Goal: Find specific page/section: Find specific page/section

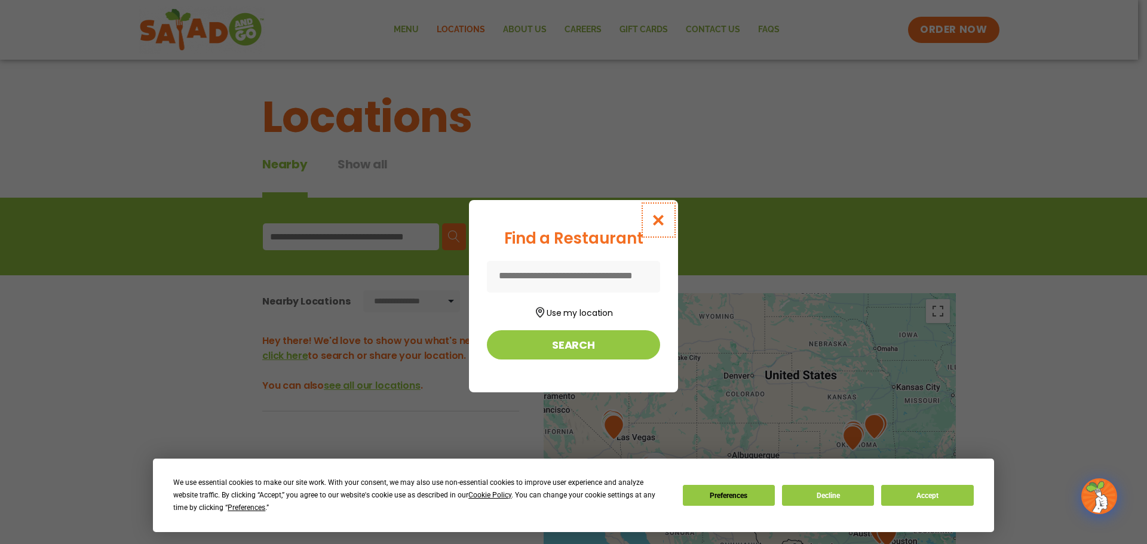
click at [660, 222] on icon "Close modal" at bounding box center [658, 220] width 15 height 13
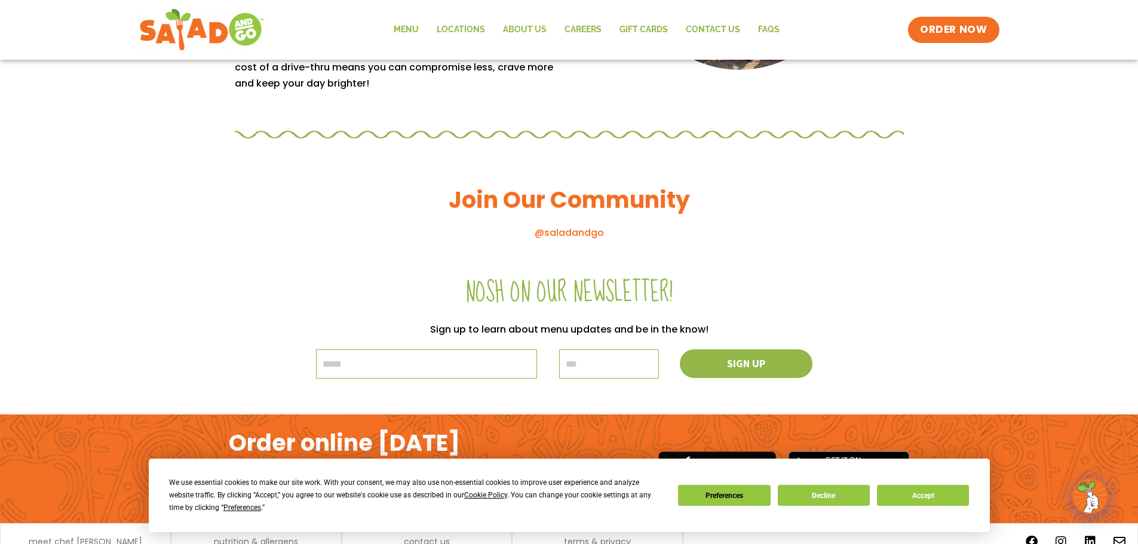
scroll to position [1280, 0]
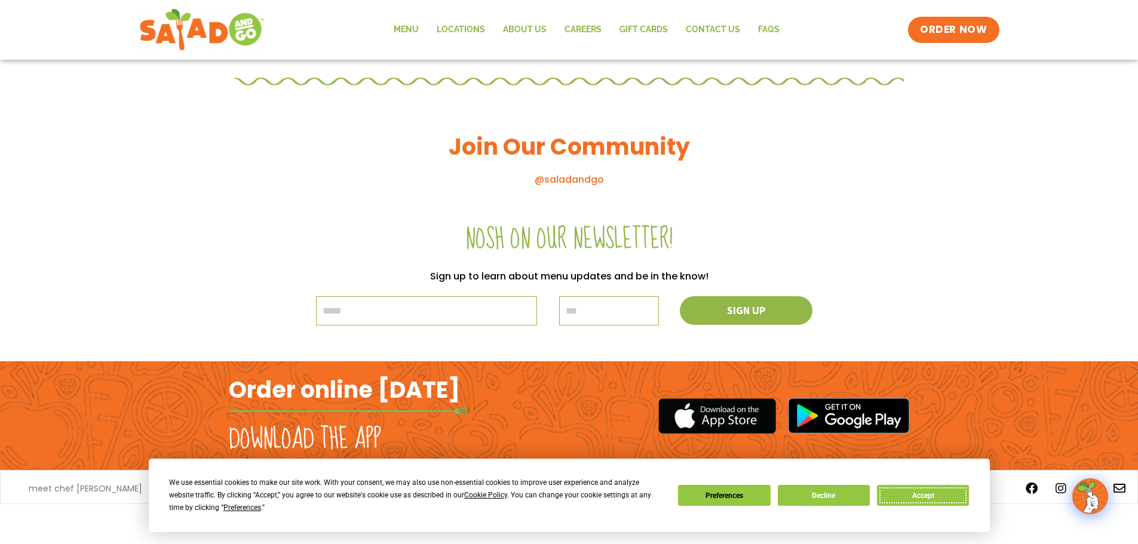
click at [913, 500] on button "Accept" at bounding box center [923, 495] width 92 height 21
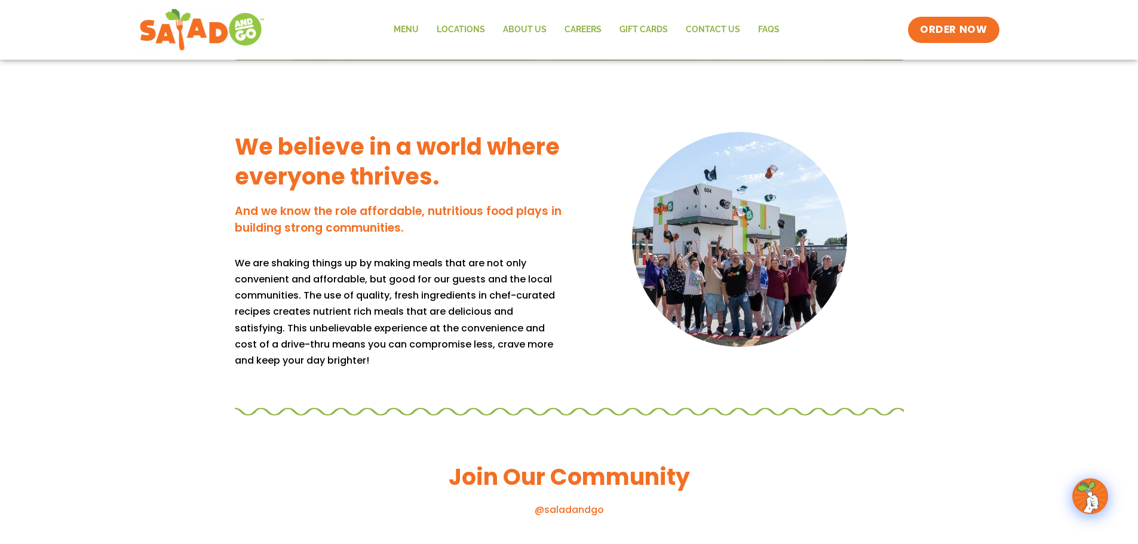
scroll to position [922, 0]
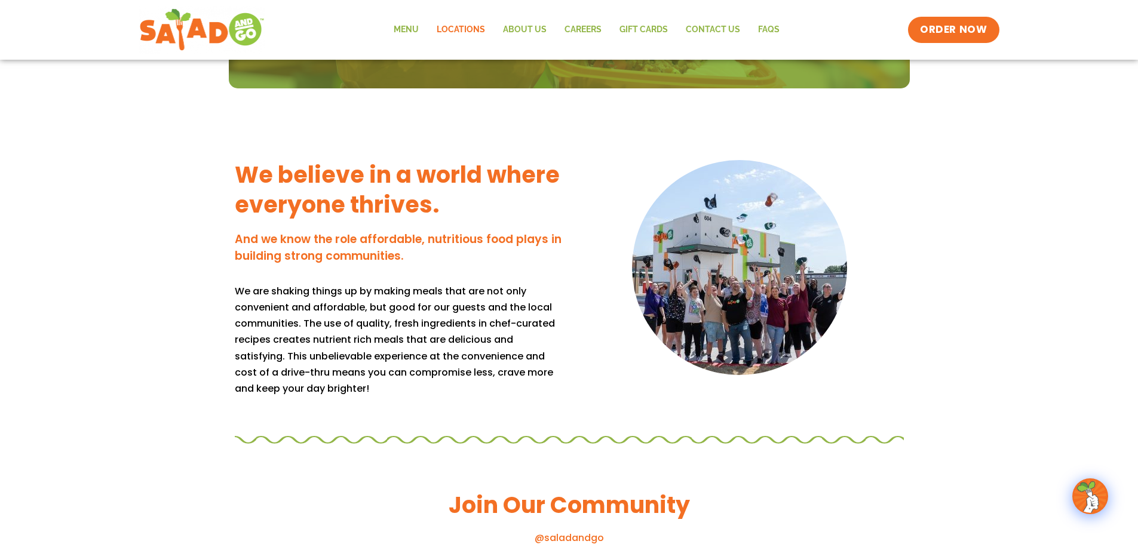
click at [455, 32] on link "Locations" at bounding box center [461, 29] width 66 height 27
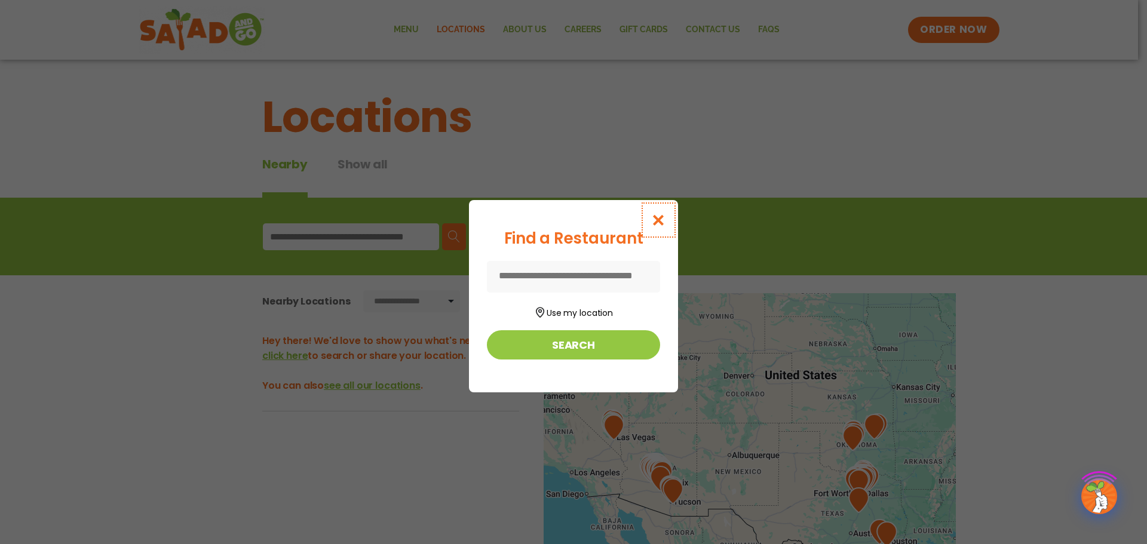
drag, startPoint x: 665, startPoint y: 217, endPoint x: 505, endPoint y: 170, distance: 166.9
click at [666, 217] on button "Close modal" at bounding box center [658, 220] width 39 height 40
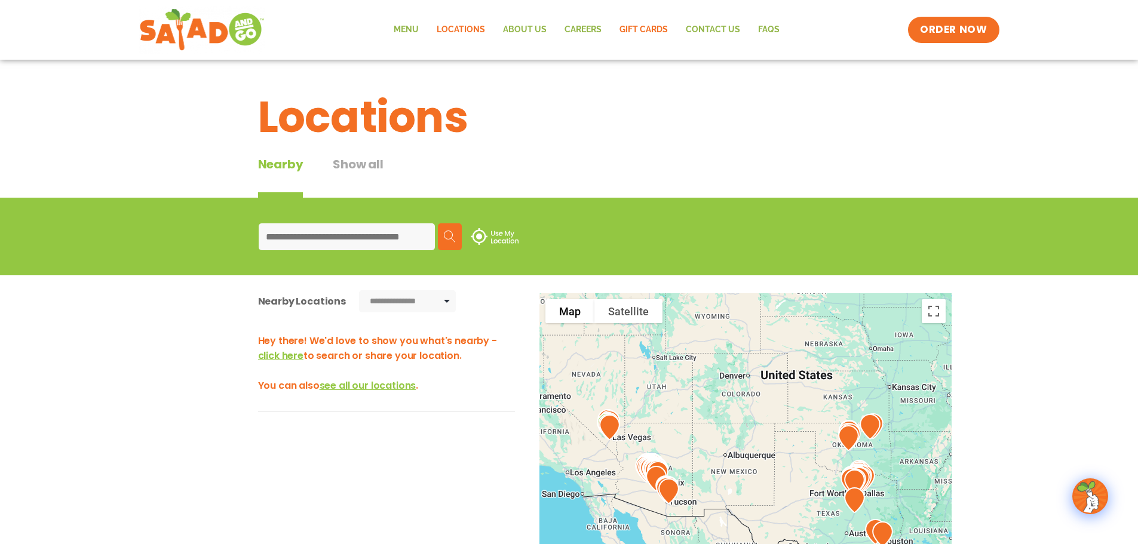
click at [637, 26] on link "GIFT CARDS" at bounding box center [643, 29] width 66 height 27
